Goal: Task Accomplishment & Management: Use online tool/utility

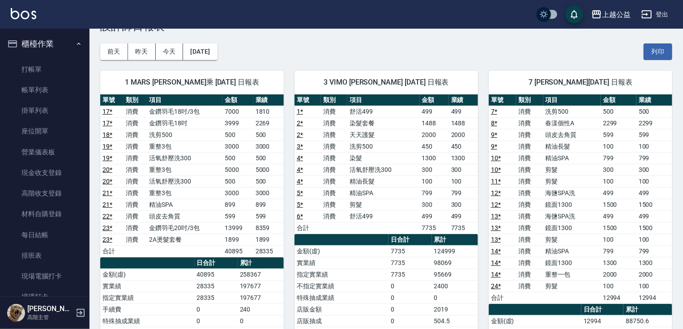
scroll to position [521, 0]
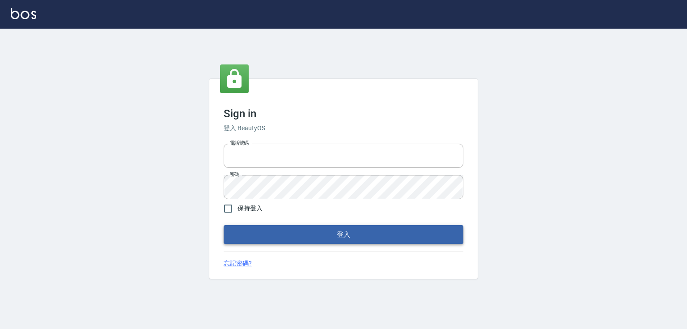
type input "0979268866"
click at [298, 231] on button "登入" at bounding box center [344, 234] width 240 height 19
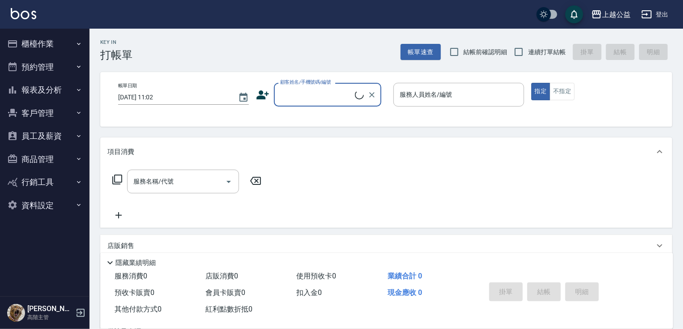
click at [62, 41] on button "櫃檯作業" at bounding box center [45, 43] width 82 height 23
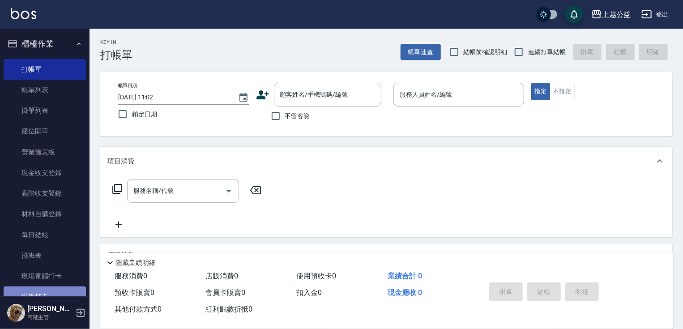
click at [50, 292] on link "掃碼打卡" at bounding box center [45, 296] width 82 height 21
